Goal: Task Accomplishment & Management: Manage account settings

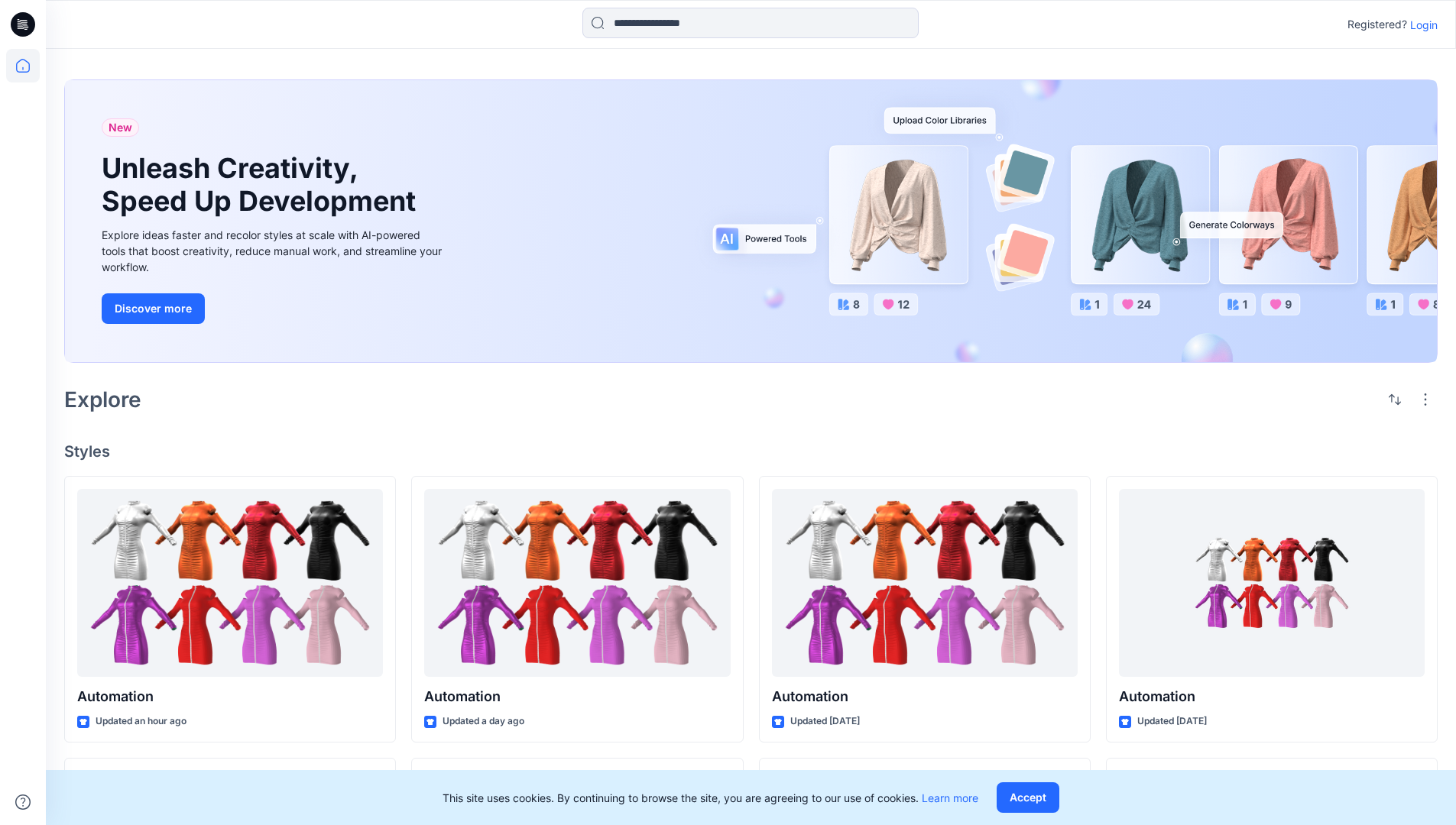
click at [1420, 24] on p "Login" at bounding box center [1424, 25] width 28 height 16
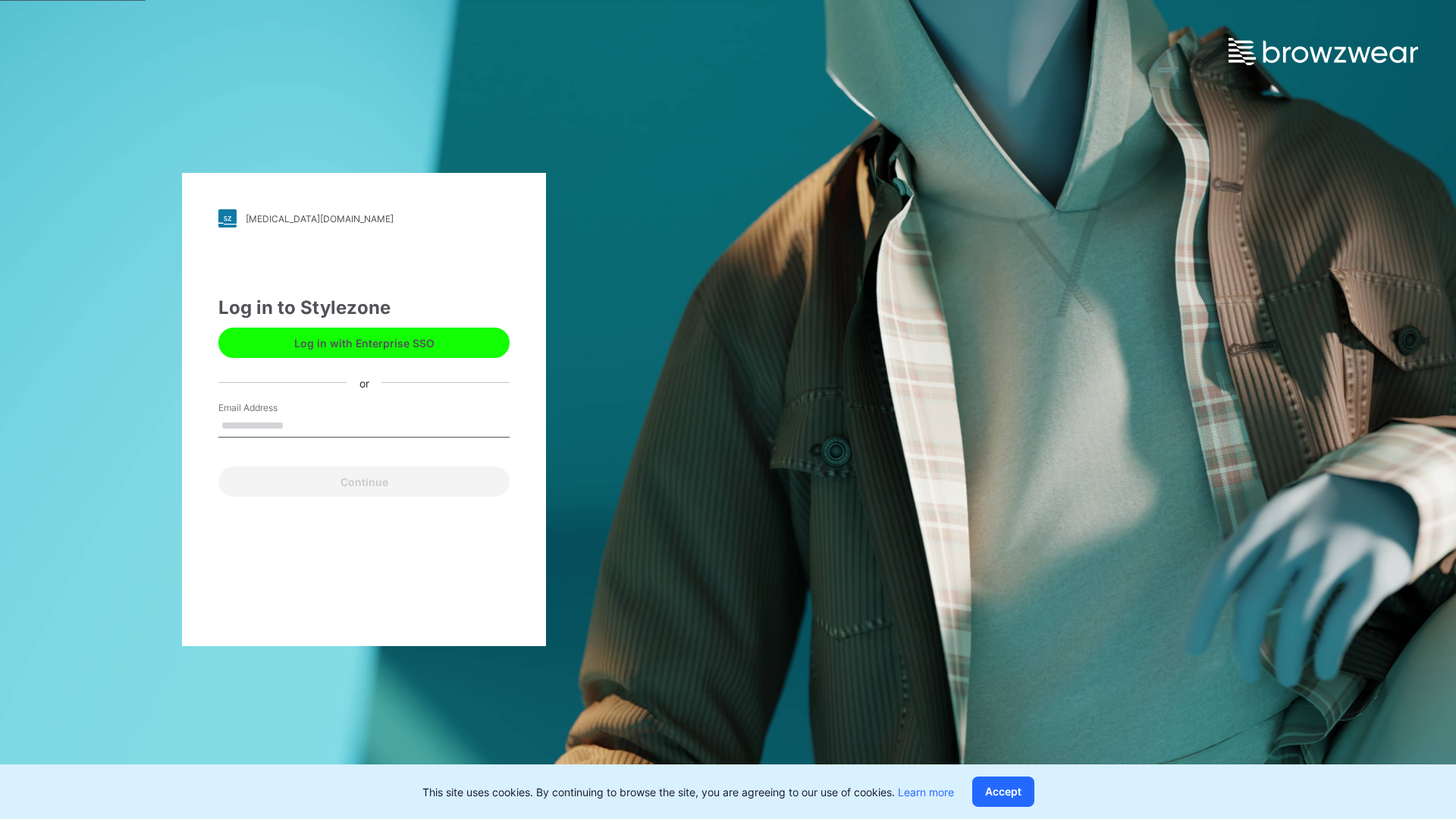
click at [300, 425] on input "Email Address" at bounding box center [363, 426] width 291 height 23
type input "**********"
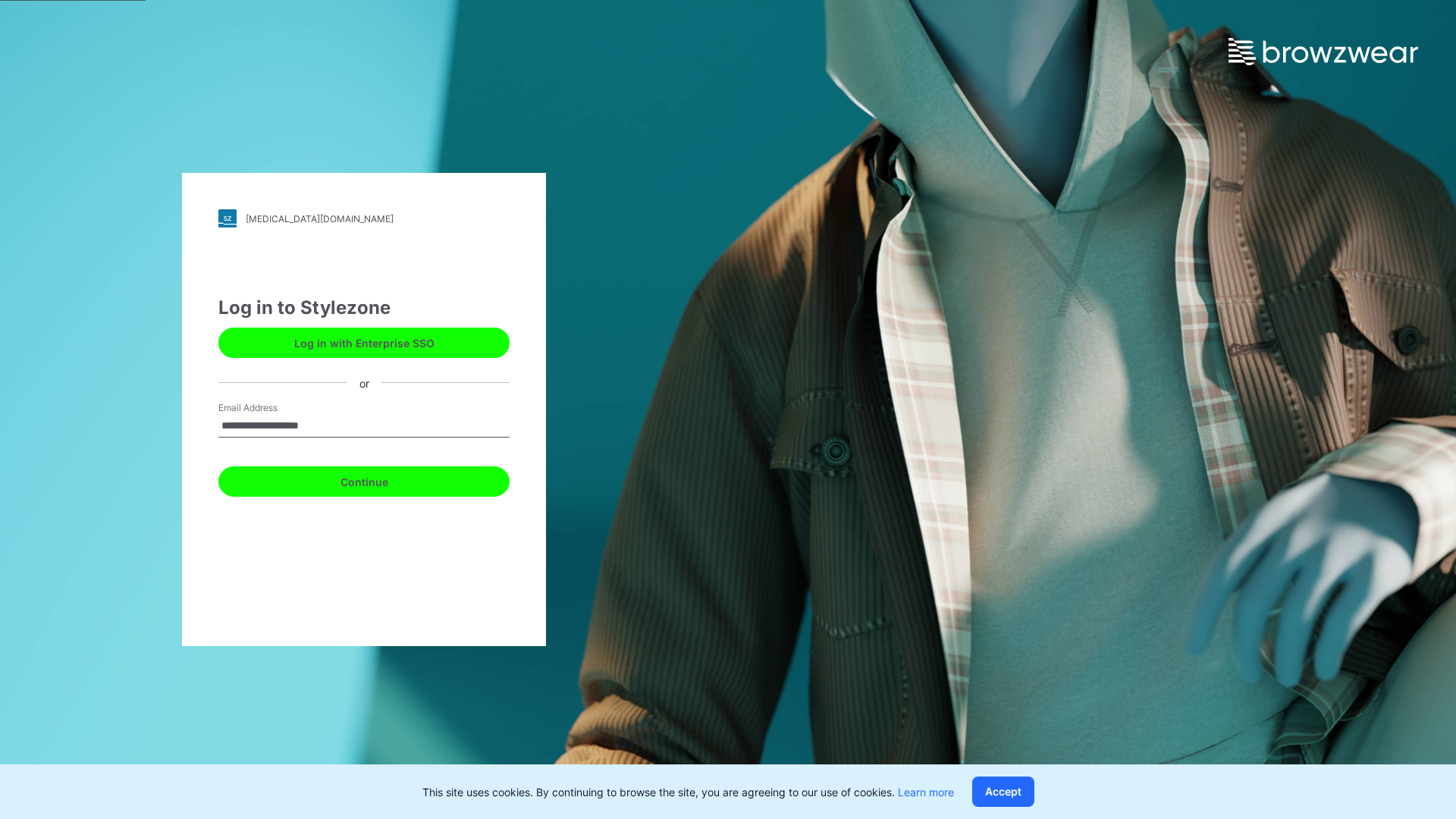
click at [380, 480] on button "Continue" at bounding box center [363, 482] width 291 height 31
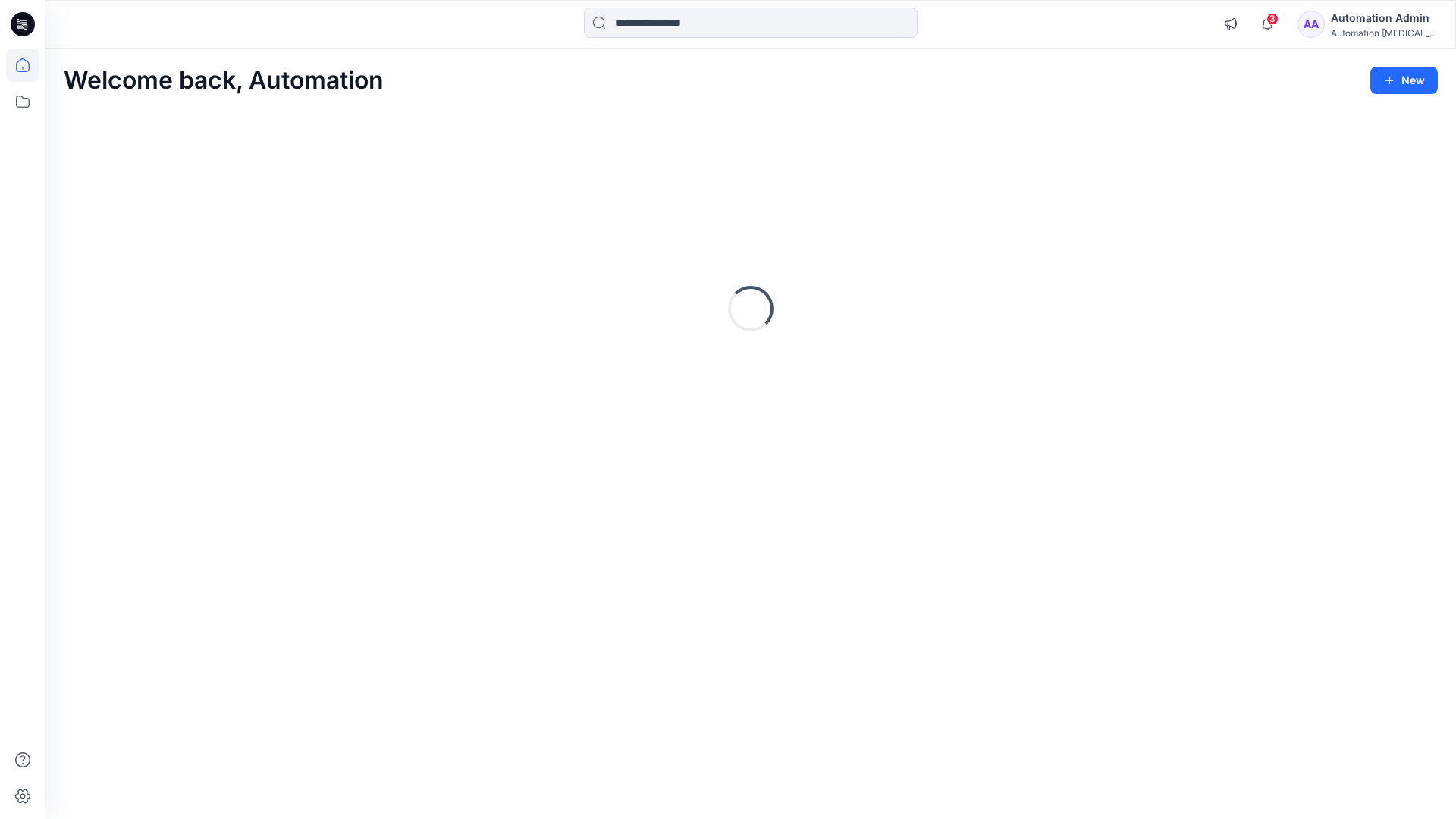
click at [29, 65] on icon at bounding box center [23, 64] width 14 height 14
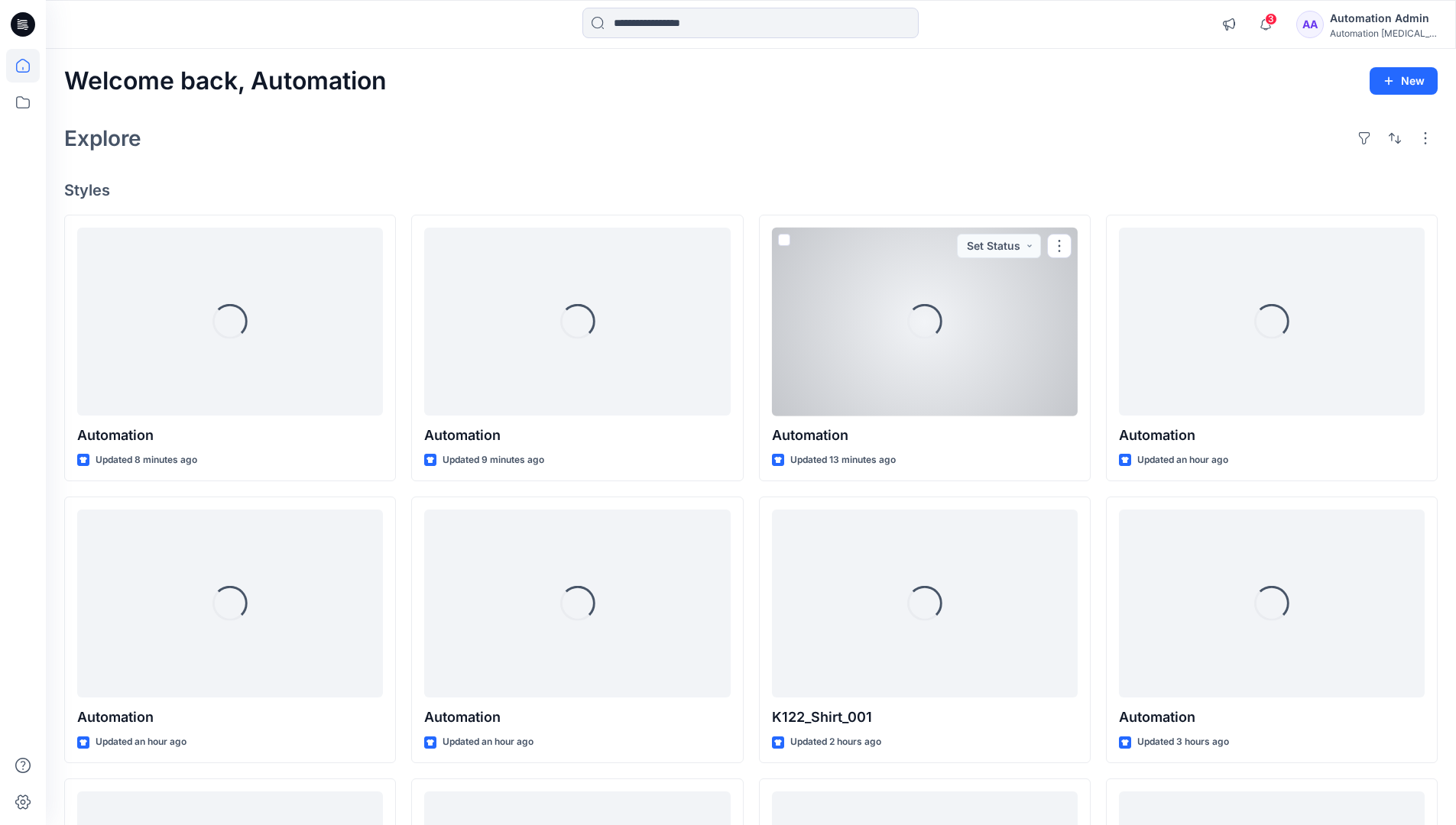
click at [1372, 36] on div "Automation [MEDICAL_DATA]..." at bounding box center [1384, 33] width 107 height 11
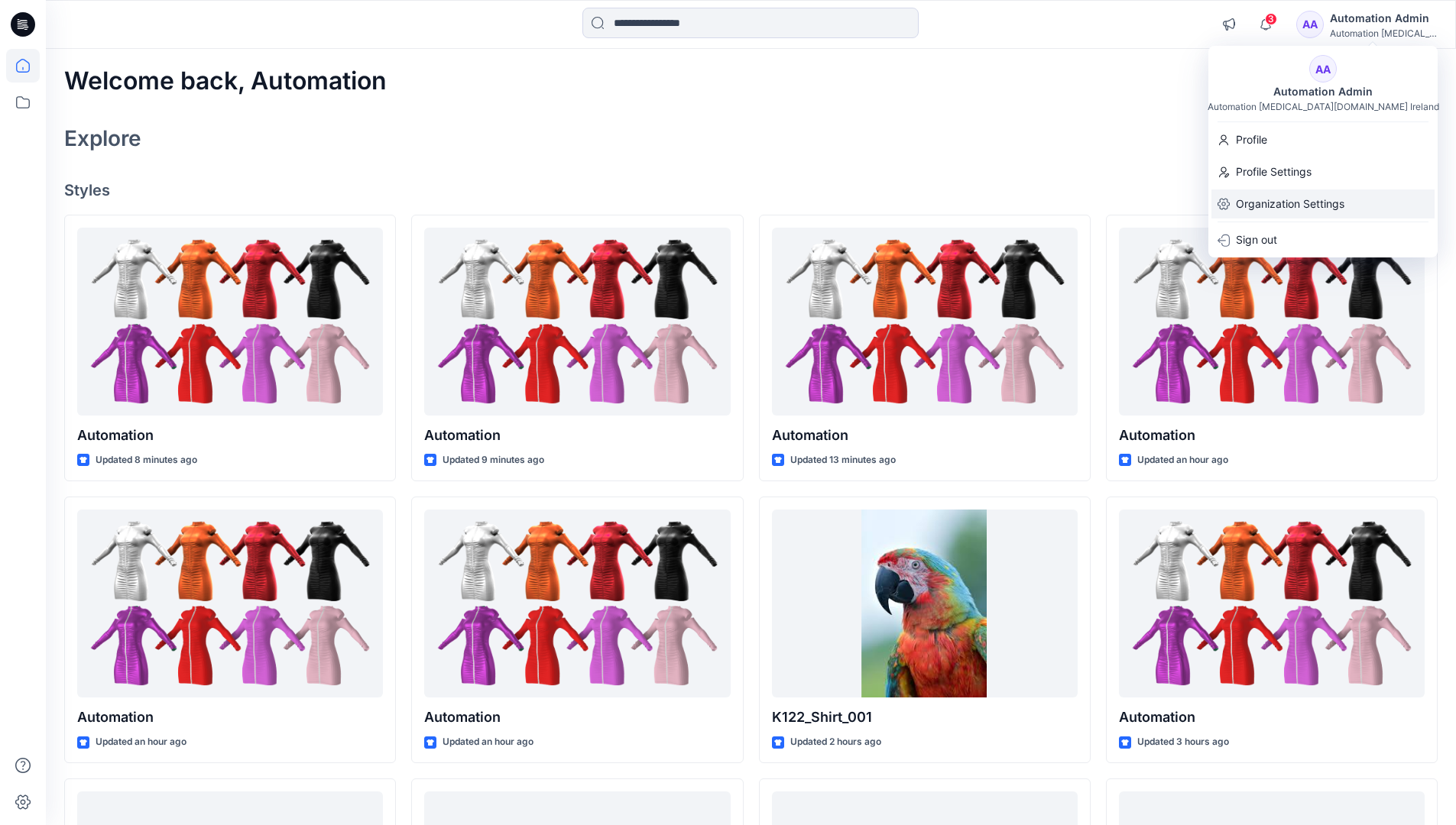
click at [1316, 208] on p "Organization Settings" at bounding box center [1290, 204] width 109 height 29
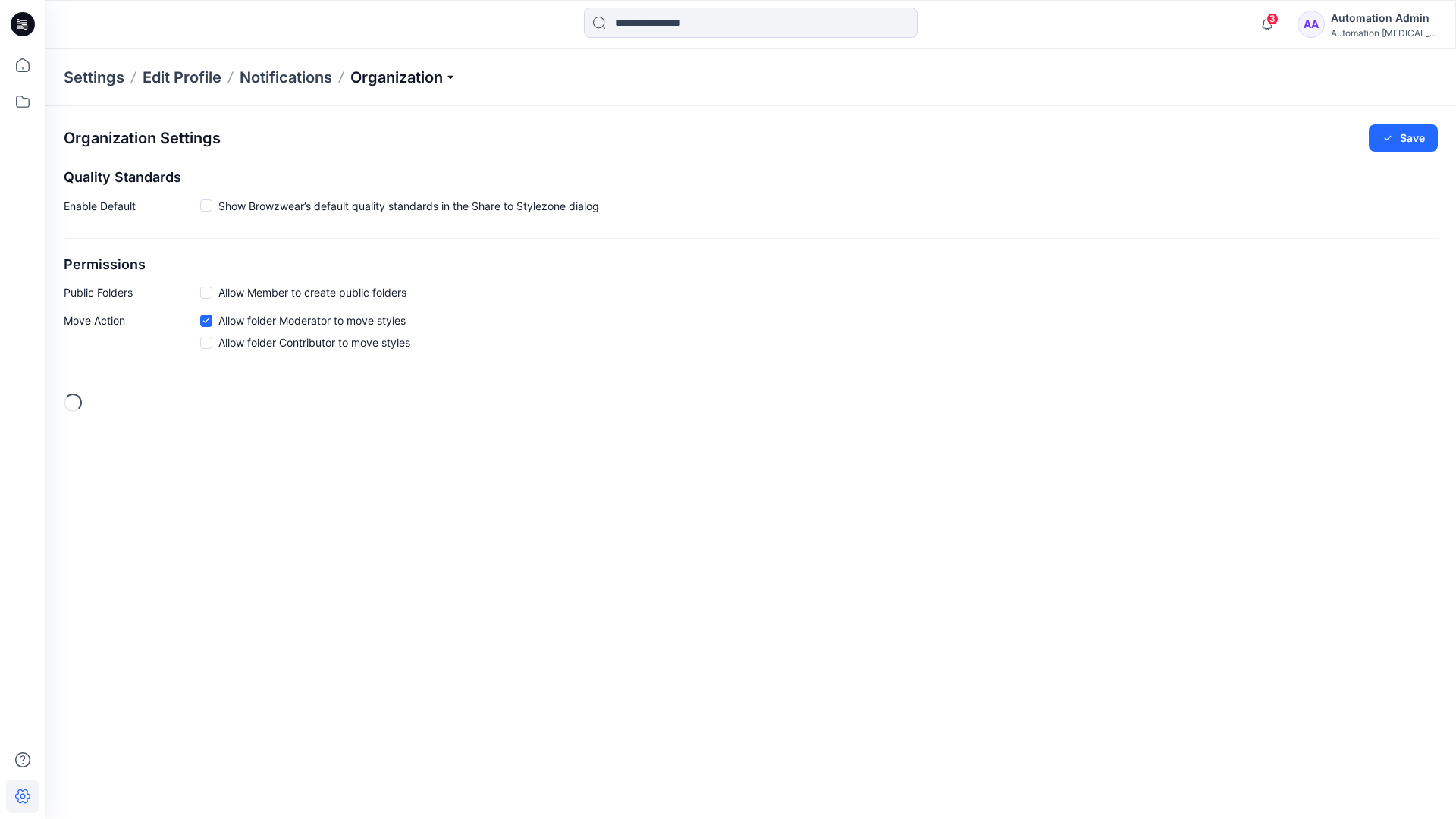
click at [444, 77] on p "Organization" at bounding box center [404, 77] width 106 height 21
click at [412, 255] on link "User Roles" at bounding box center [405, 264] width 222 height 31
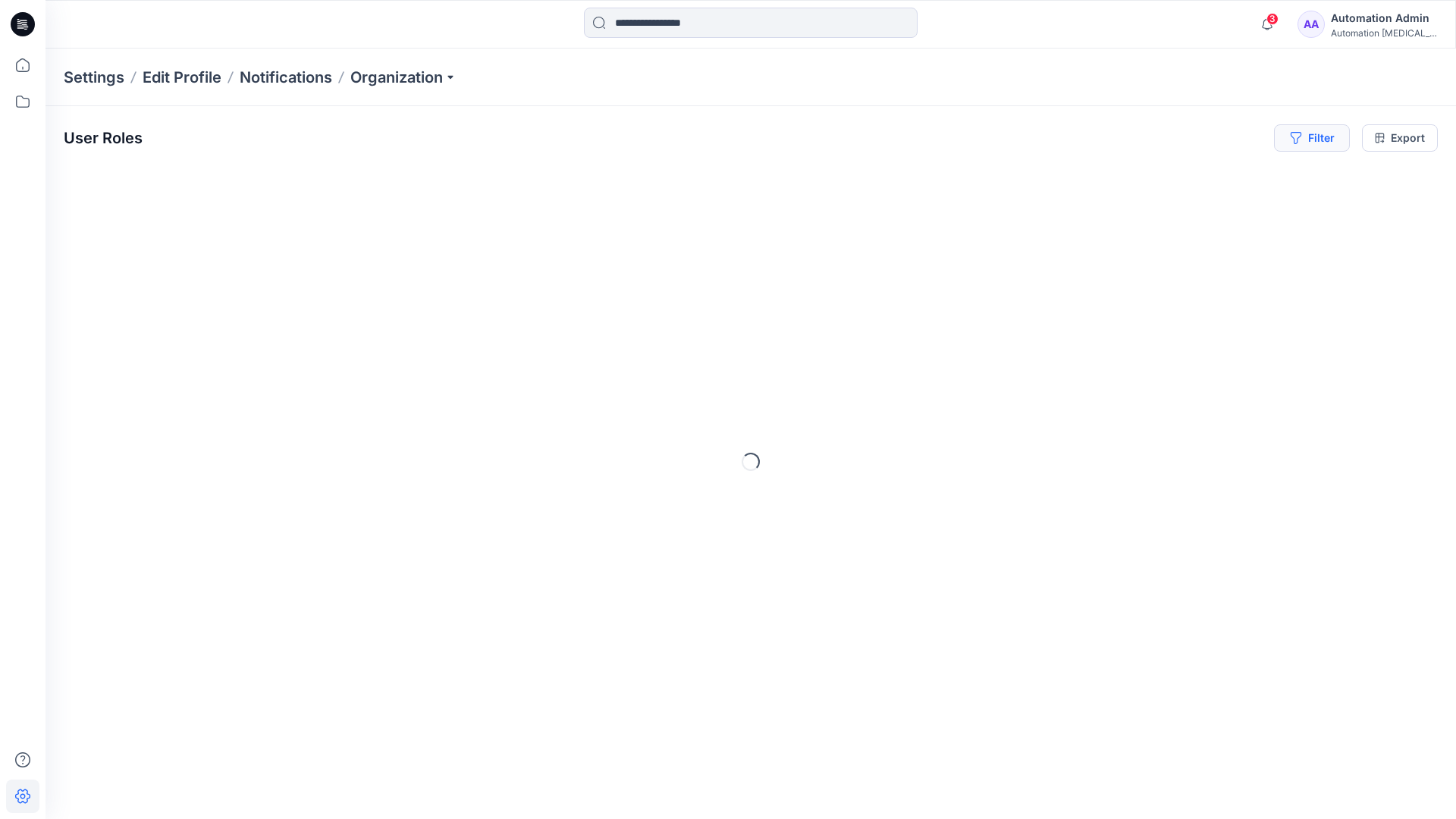
click at [1318, 135] on button "Filter" at bounding box center [1312, 138] width 76 height 27
click at [1118, 177] on div at bounding box center [1081, 179] width 156 height 19
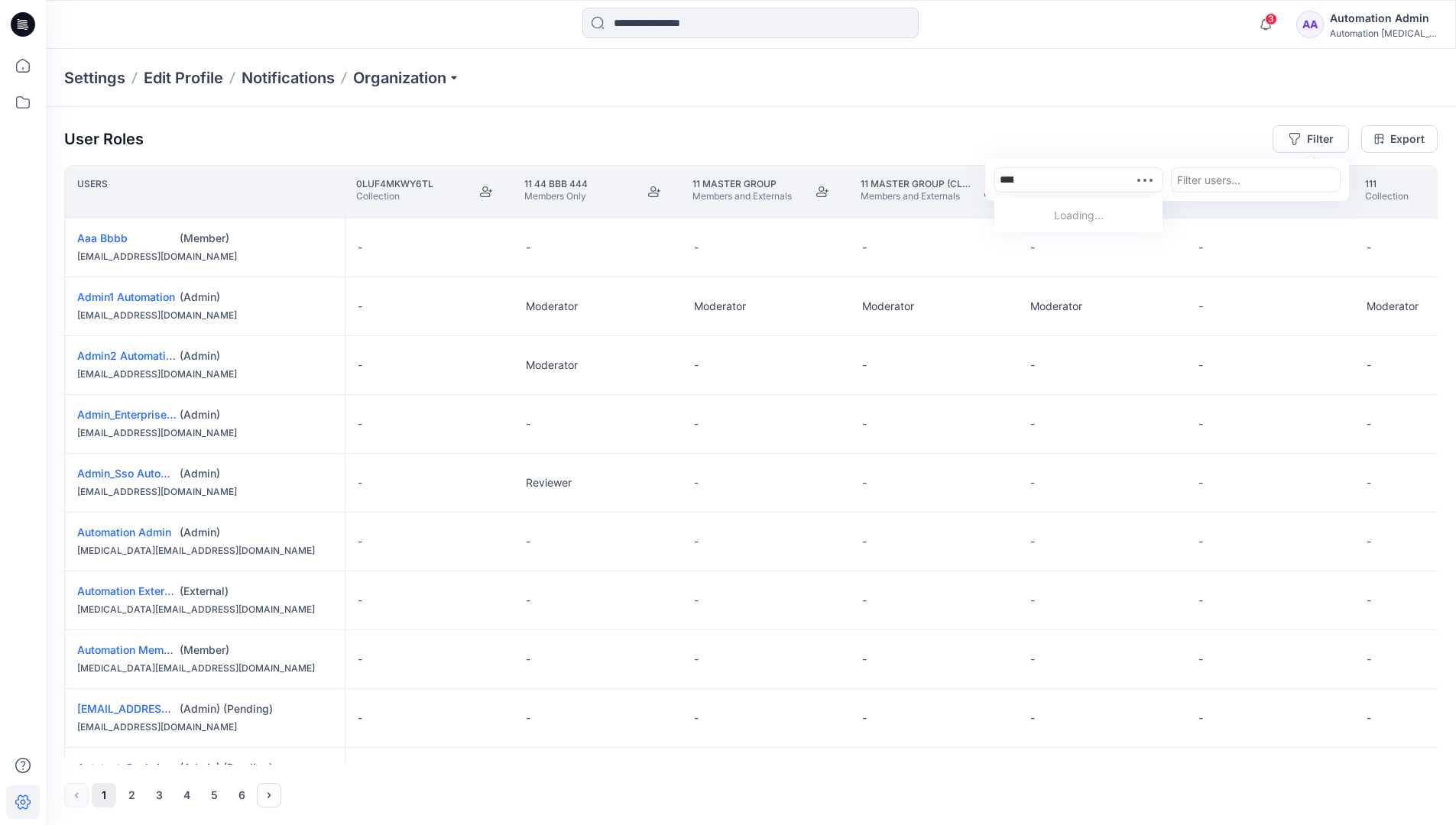
type input "*****"
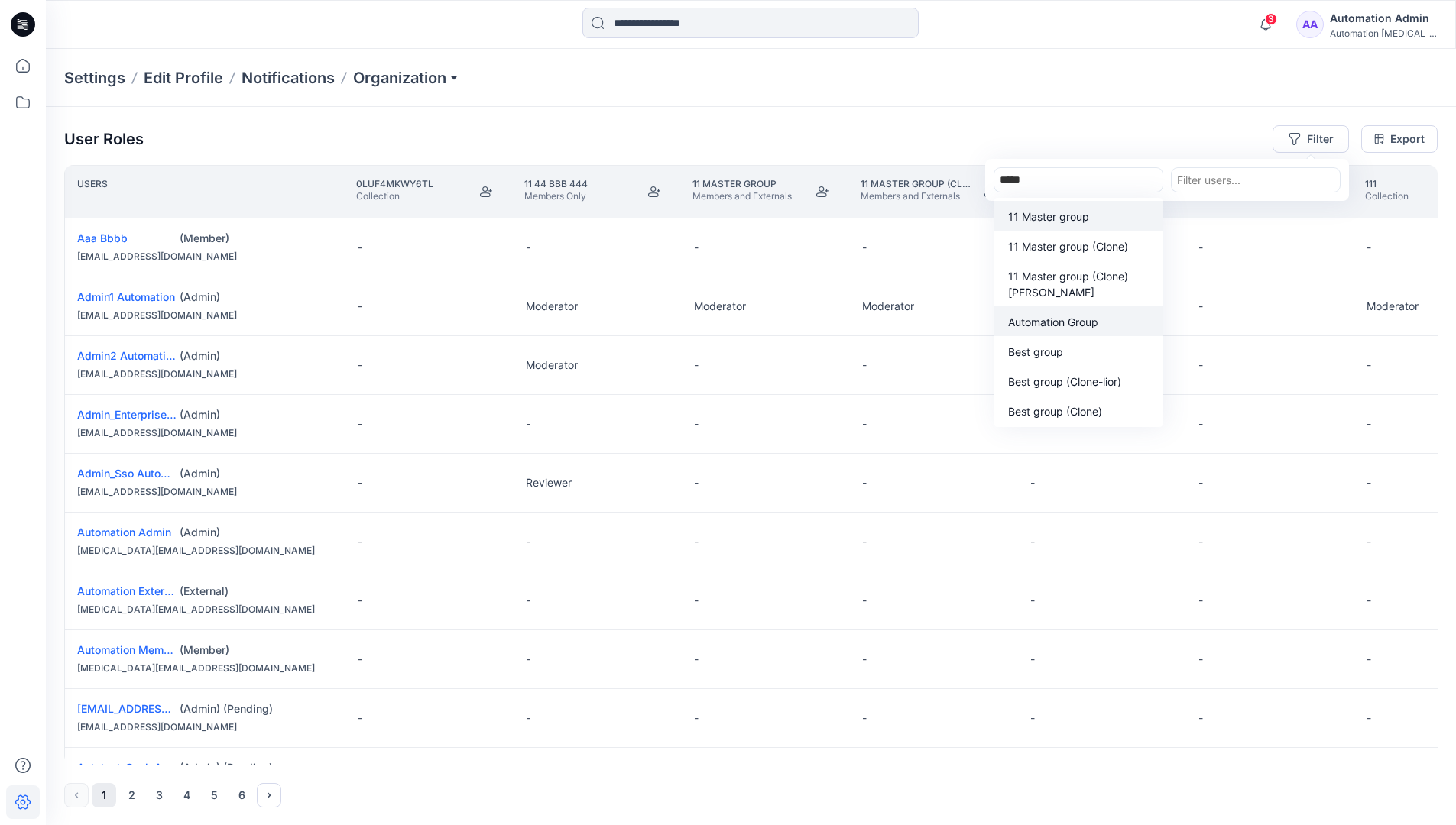
click at [1085, 327] on p "Automation Group" at bounding box center [1052, 322] width 90 height 16
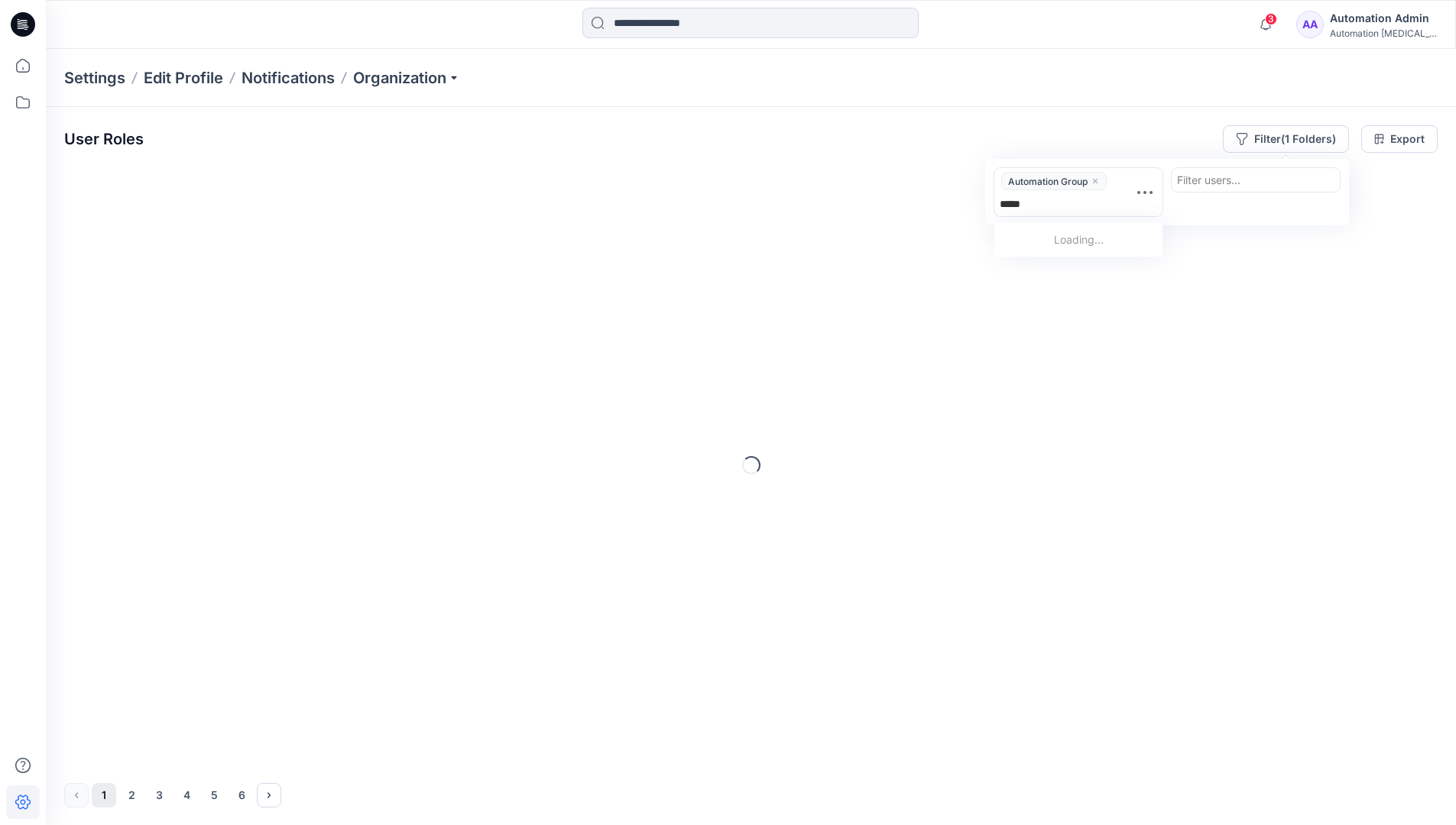
type input "******"
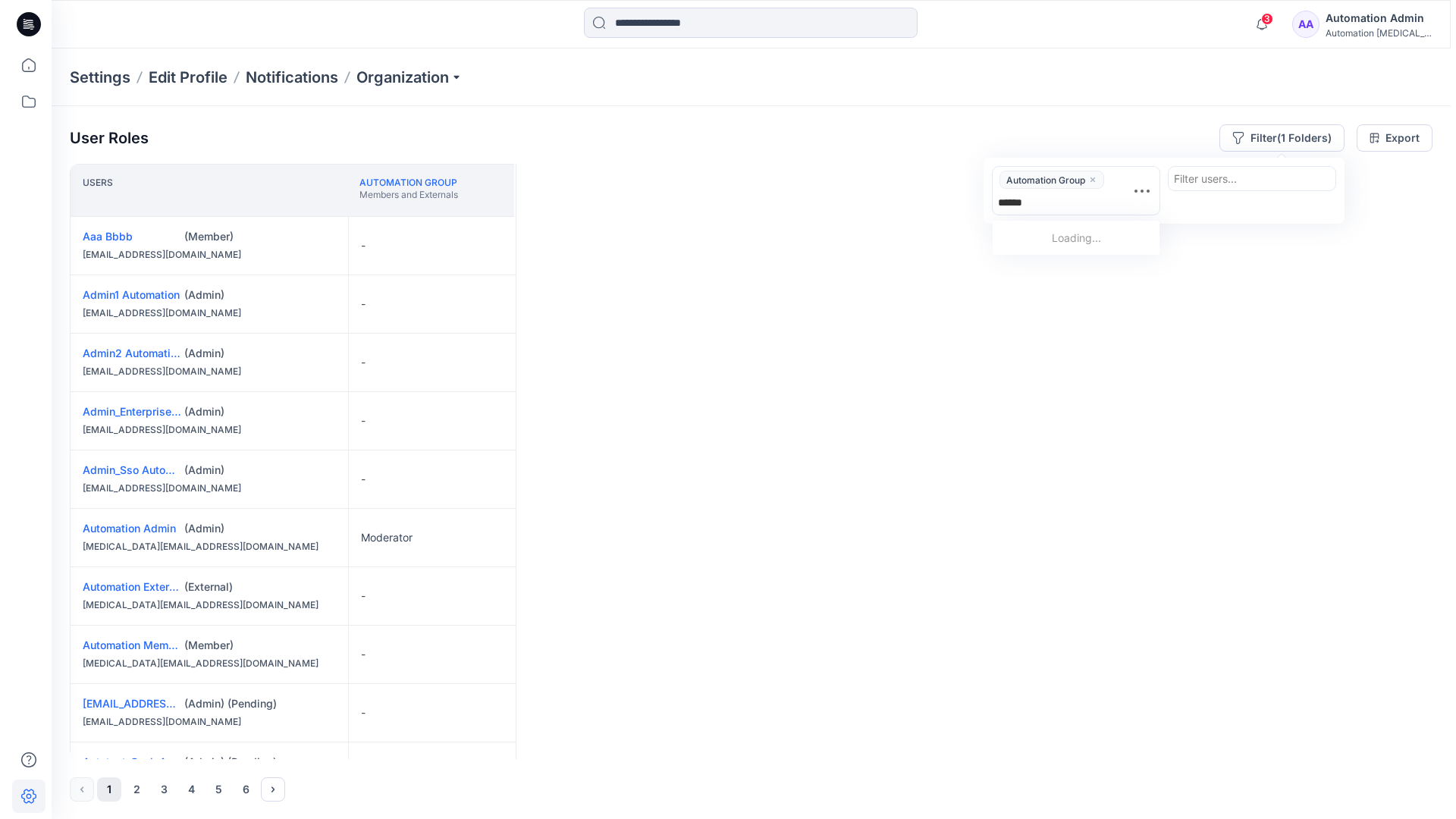
scroll to position [314, 0]
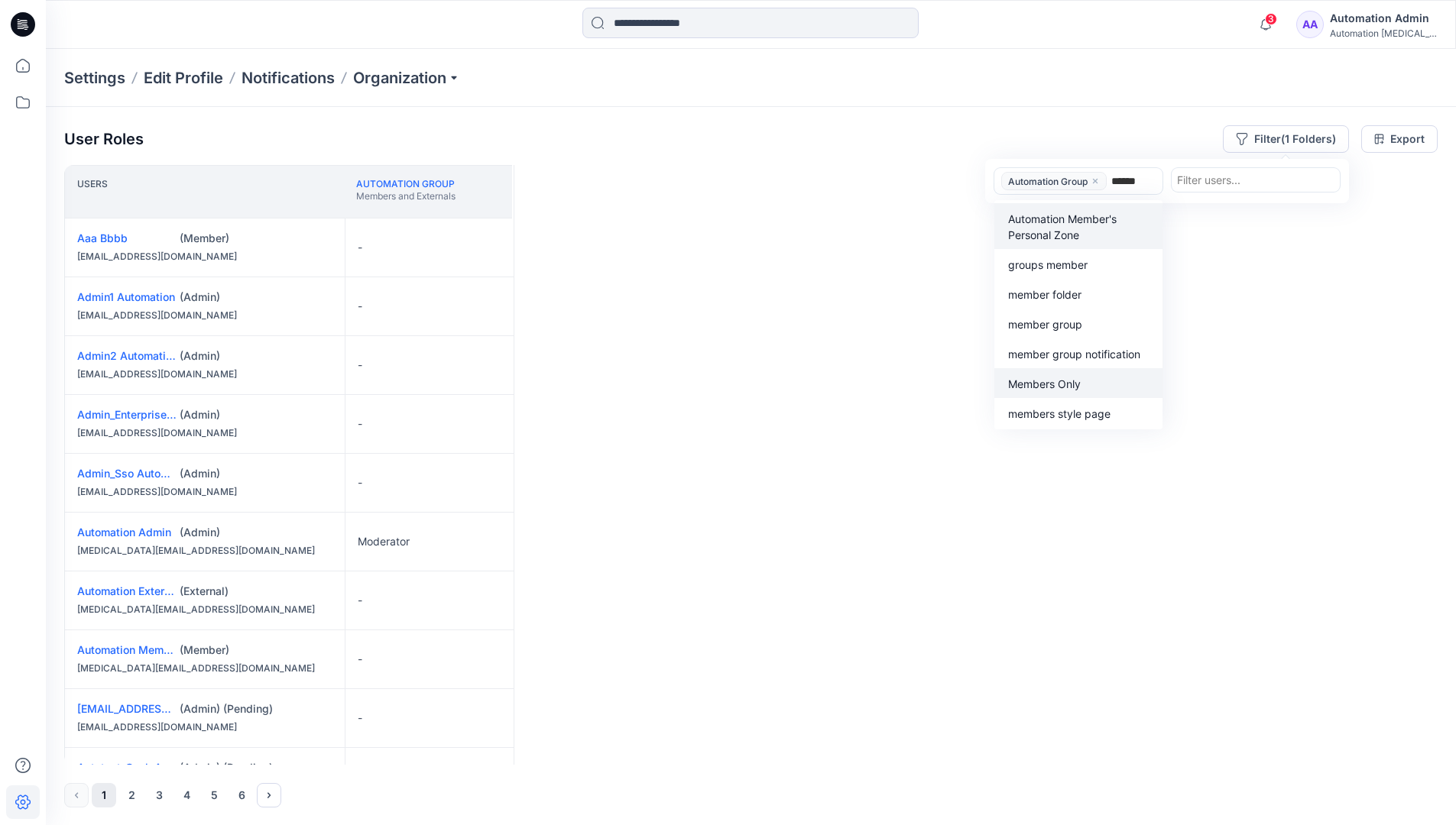
click at [1076, 379] on p "Members Only" at bounding box center [1043, 384] width 72 height 16
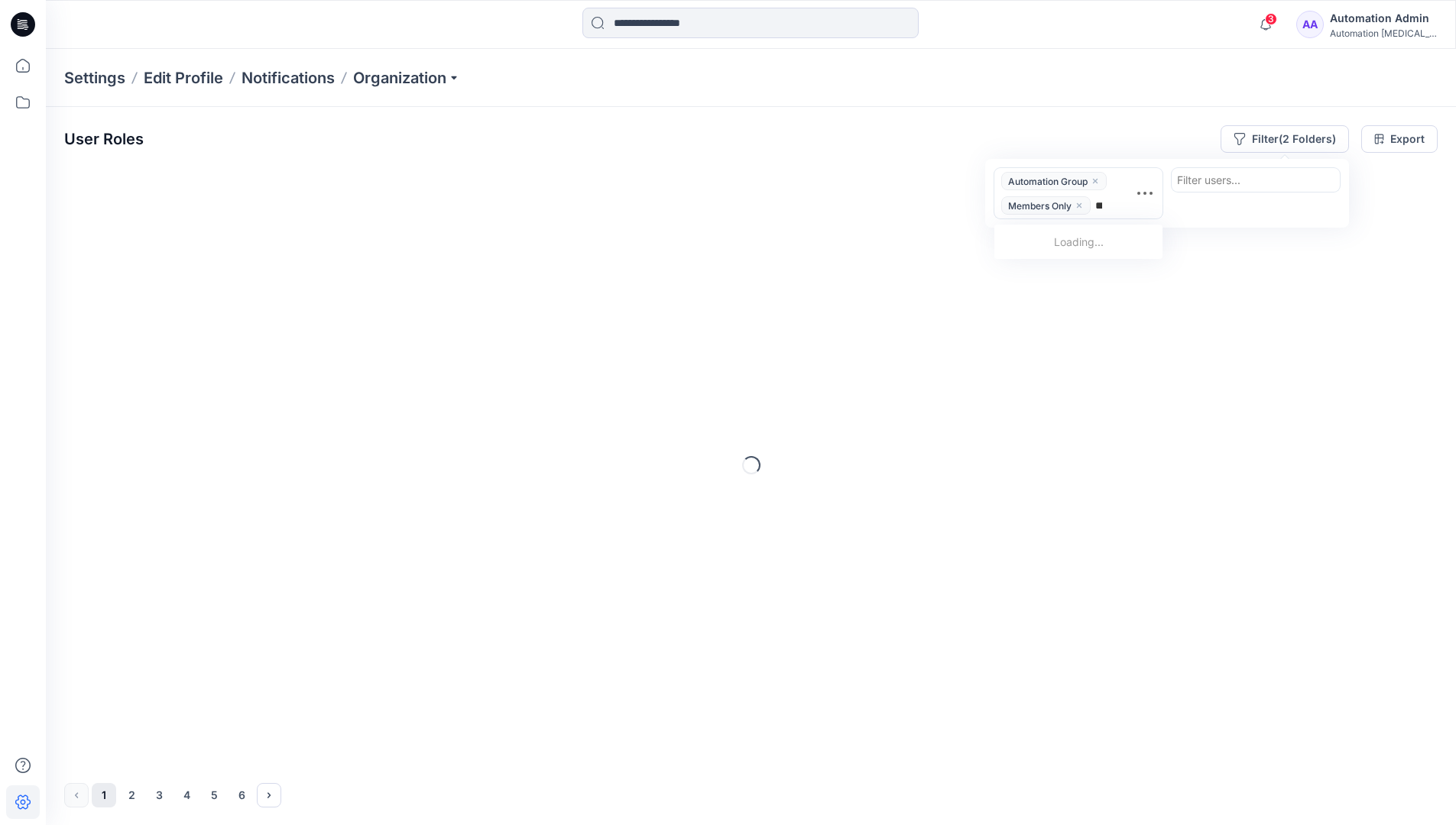
type input "*****"
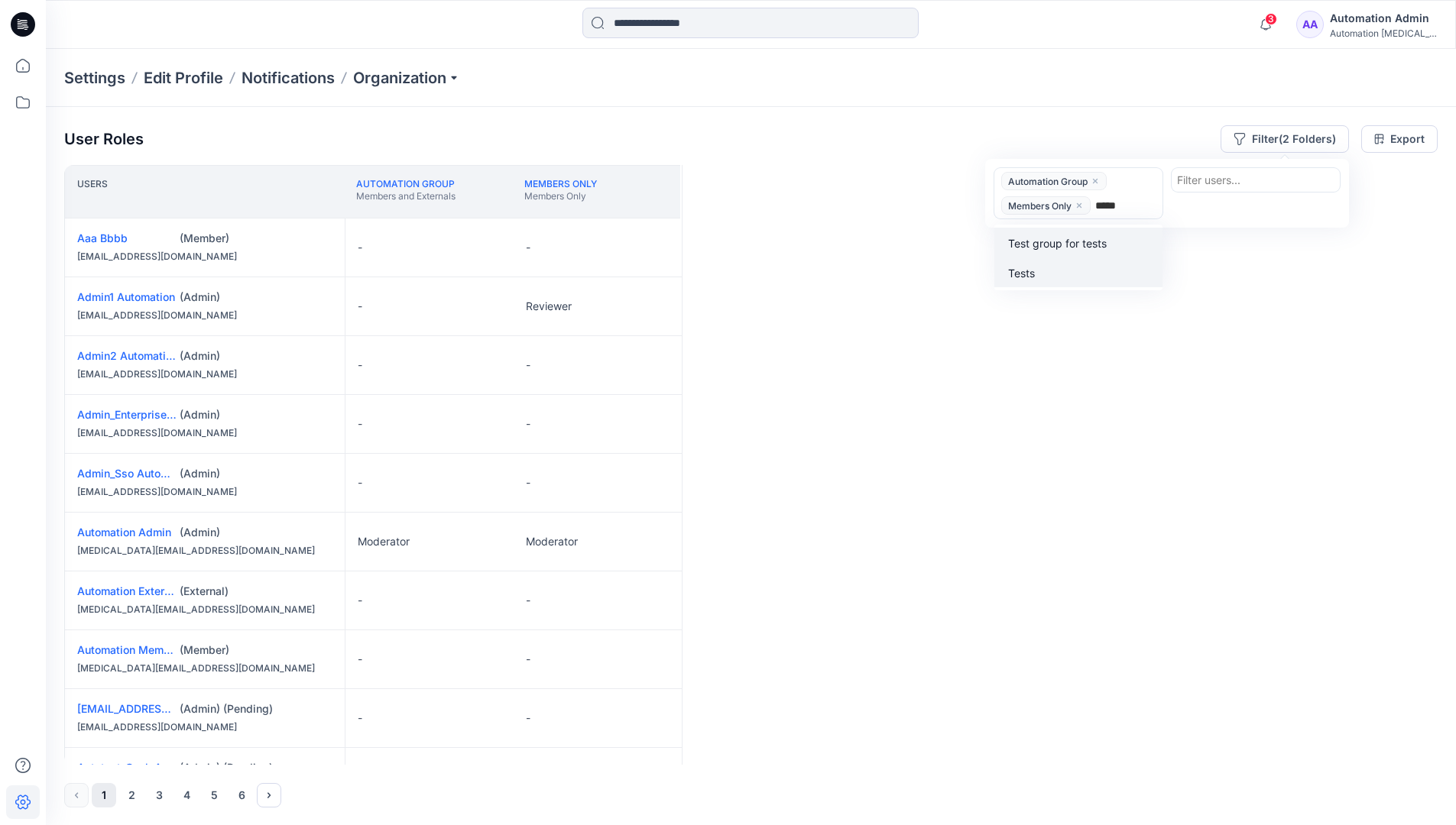
click at [1082, 265] on div "Tests" at bounding box center [1078, 273] width 149 height 18
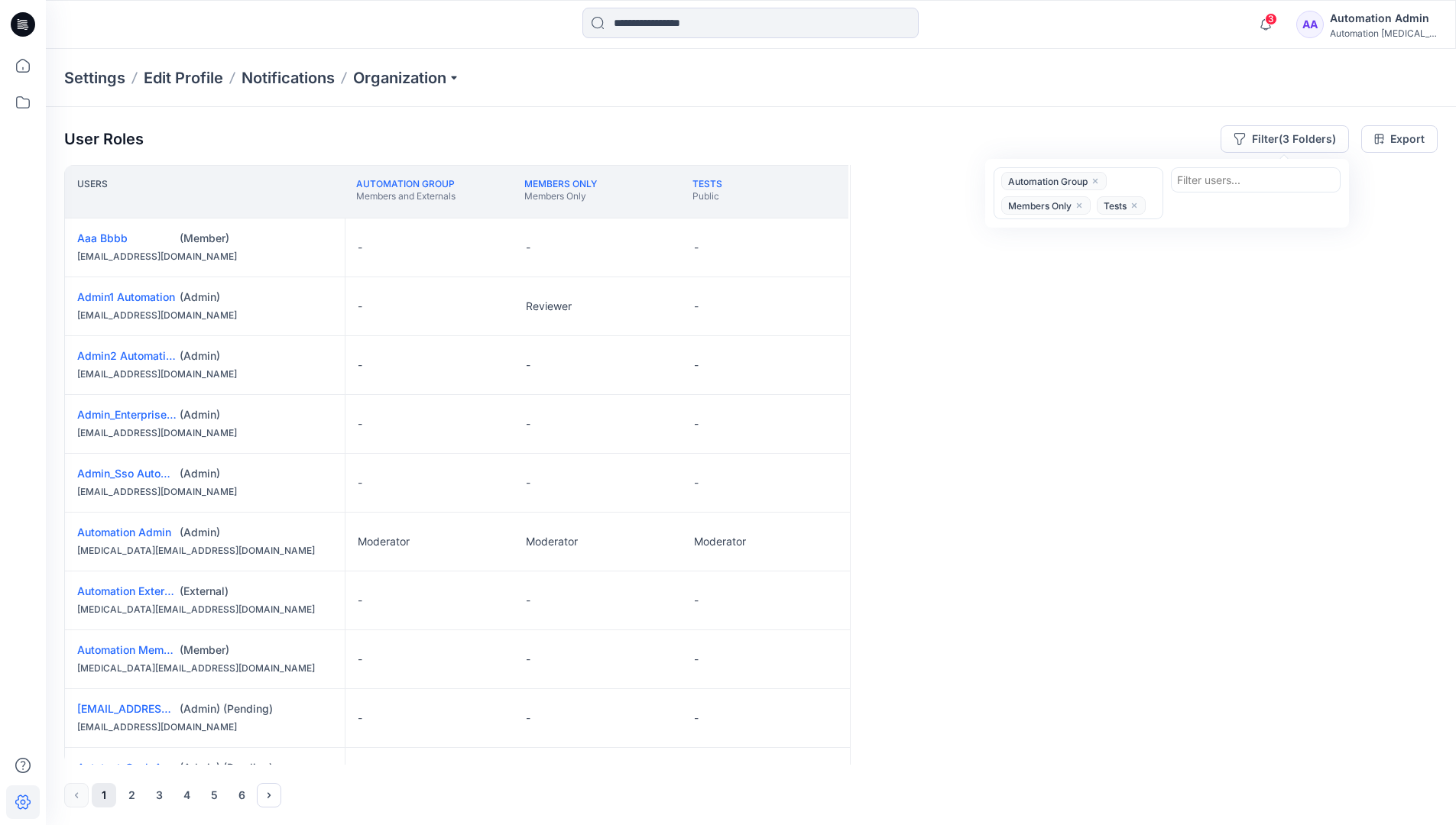
click at [1044, 258] on div "Users Automation Group Members and Externals Members Only Members Only Tests Pu…" at bounding box center [750, 464] width 1373 height 600
click at [1277, 134] on button "Filter (3 Folders)" at bounding box center [1285, 139] width 128 height 28
click at [1097, 178] on icon "close" at bounding box center [1095, 180] width 9 height 9
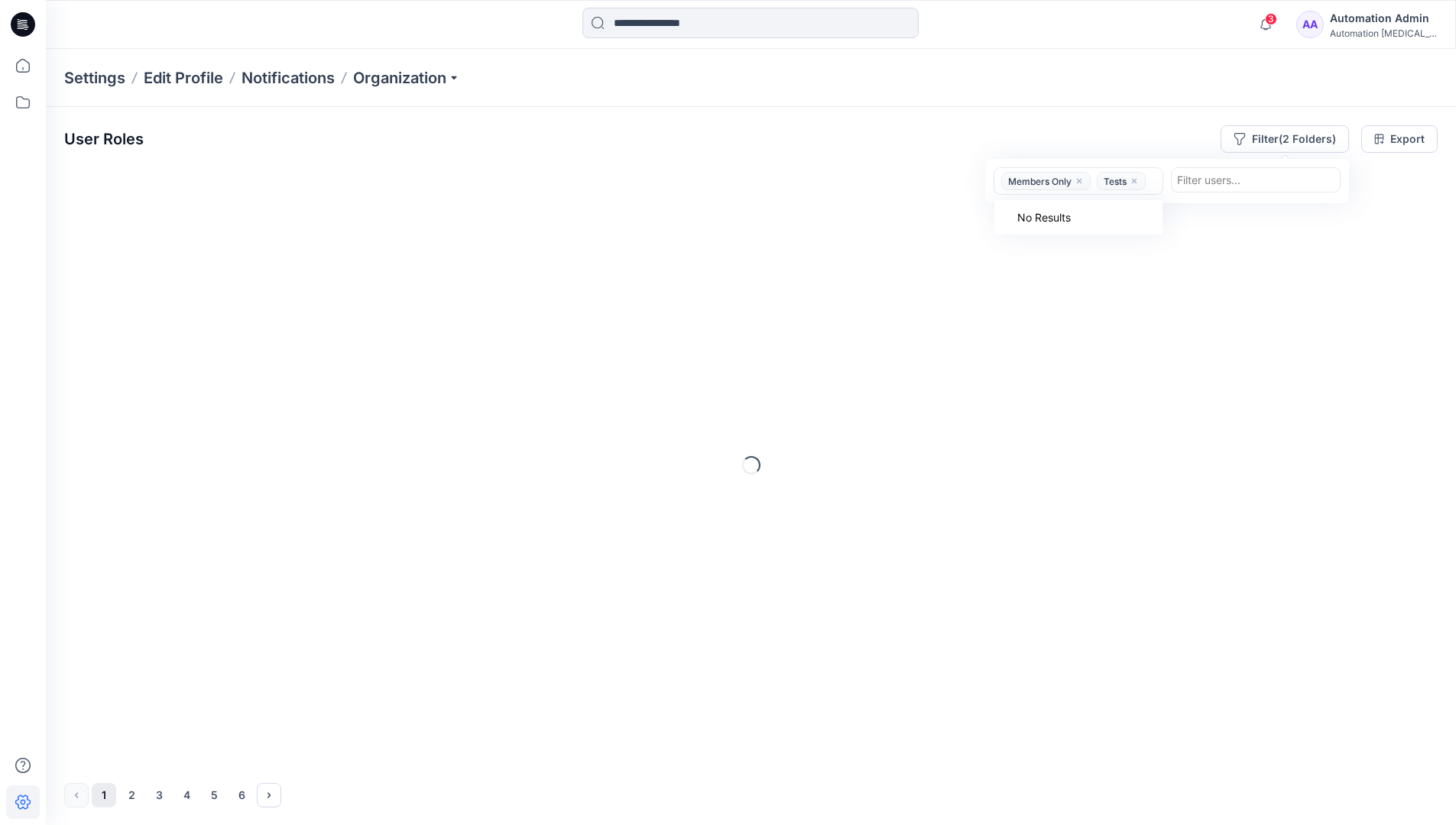
click at [1084, 183] on icon "close" at bounding box center [1078, 180] width 9 height 9
click at [1040, 182] on icon "close" at bounding box center [1039, 181] width 5 height 5
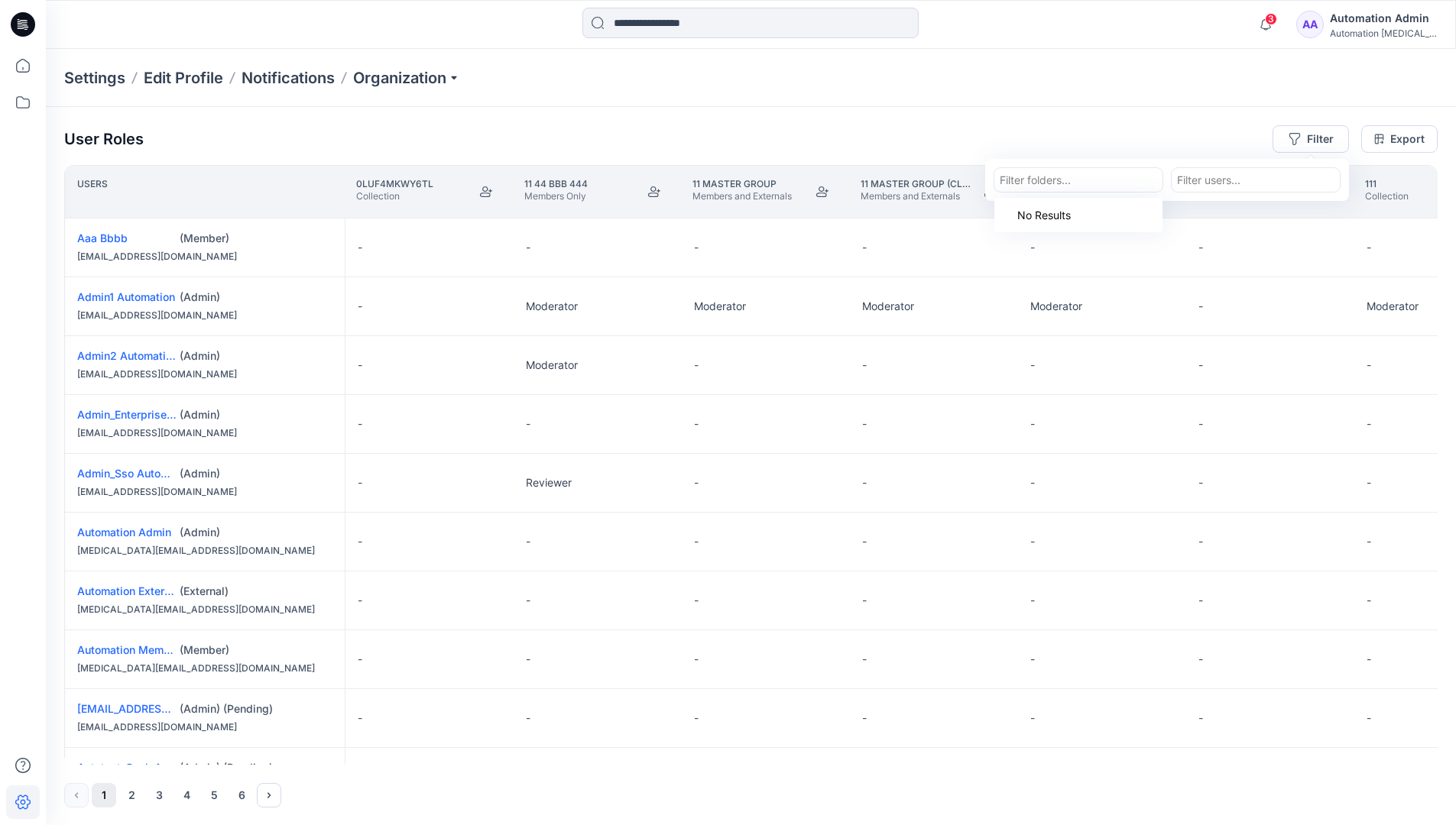
click at [1236, 86] on div "Settings Edit Profile Notifications Organization" at bounding box center [750, 78] width 1410 height 58
click at [1125, 128] on div "User Roles Filter Export" at bounding box center [750, 139] width 1373 height 28
click at [1363, 24] on div "Automation Admin" at bounding box center [1384, 18] width 107 height 19
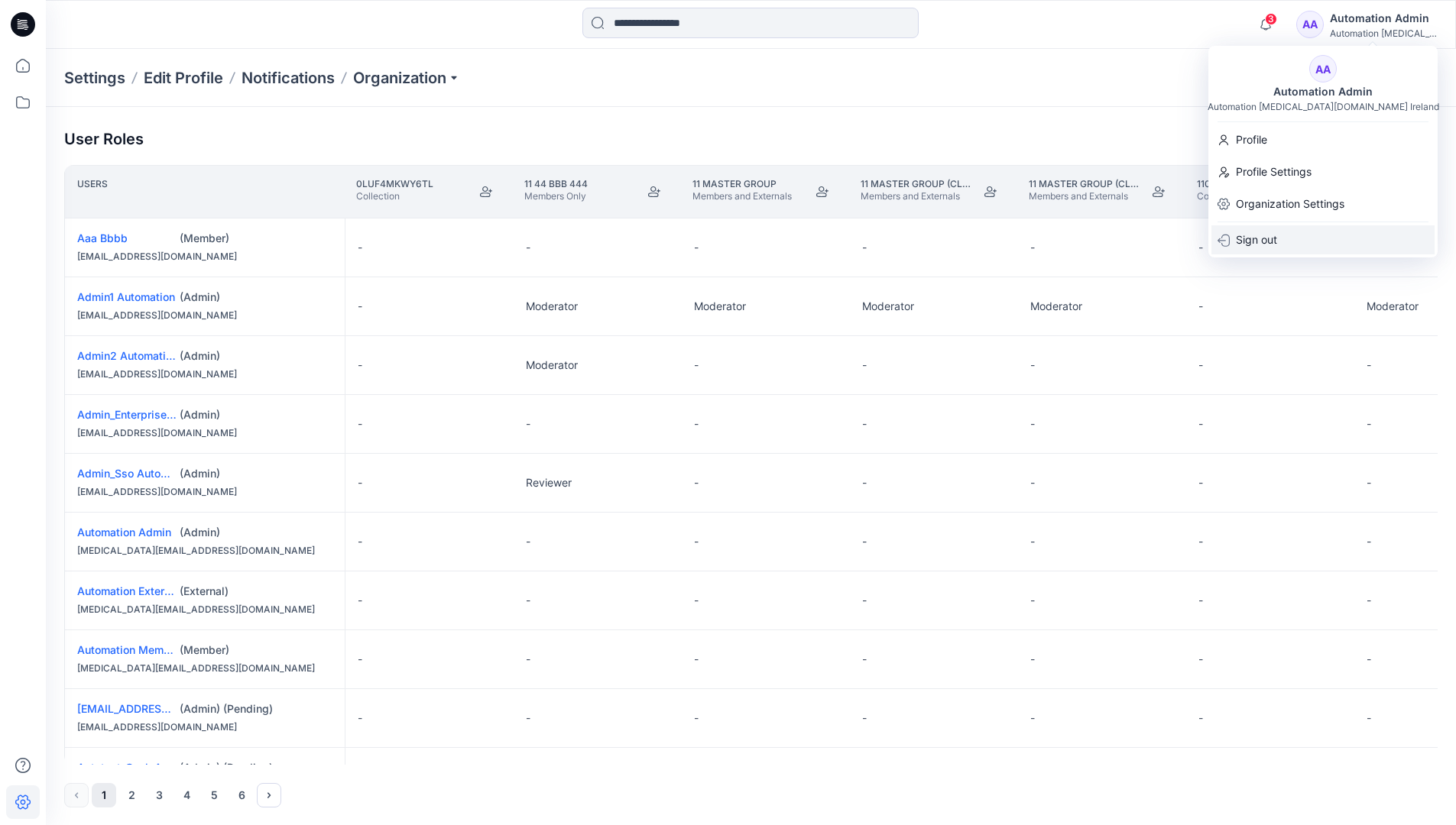
click at [1301, 243] on div "Sign out" at bounding box center [1323, 240] width 223 height 29
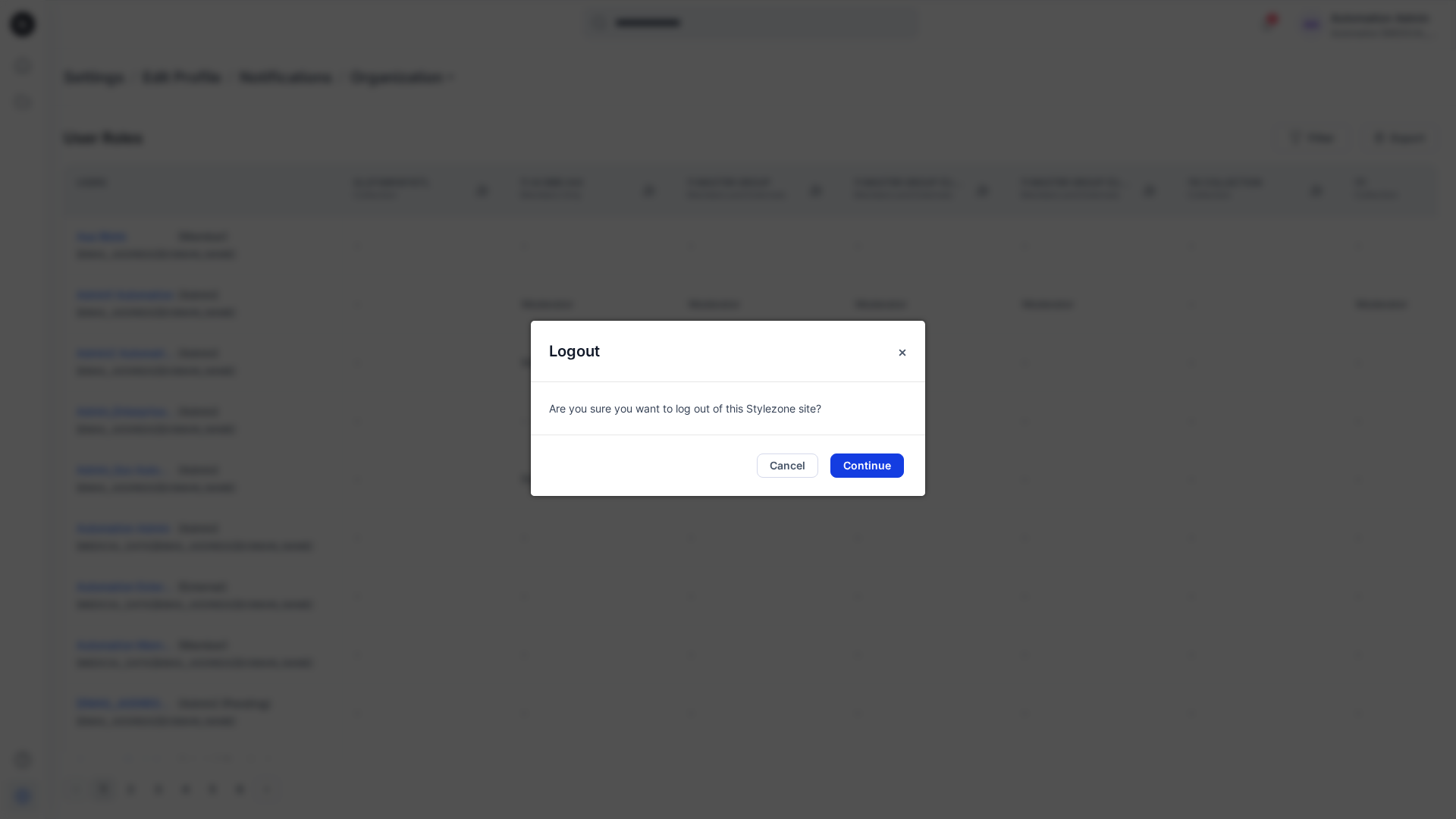
click at [883, 464] on button "Continue" at bounding box center [867, 466] width 73 height 24
